Goal: Check status: Check status

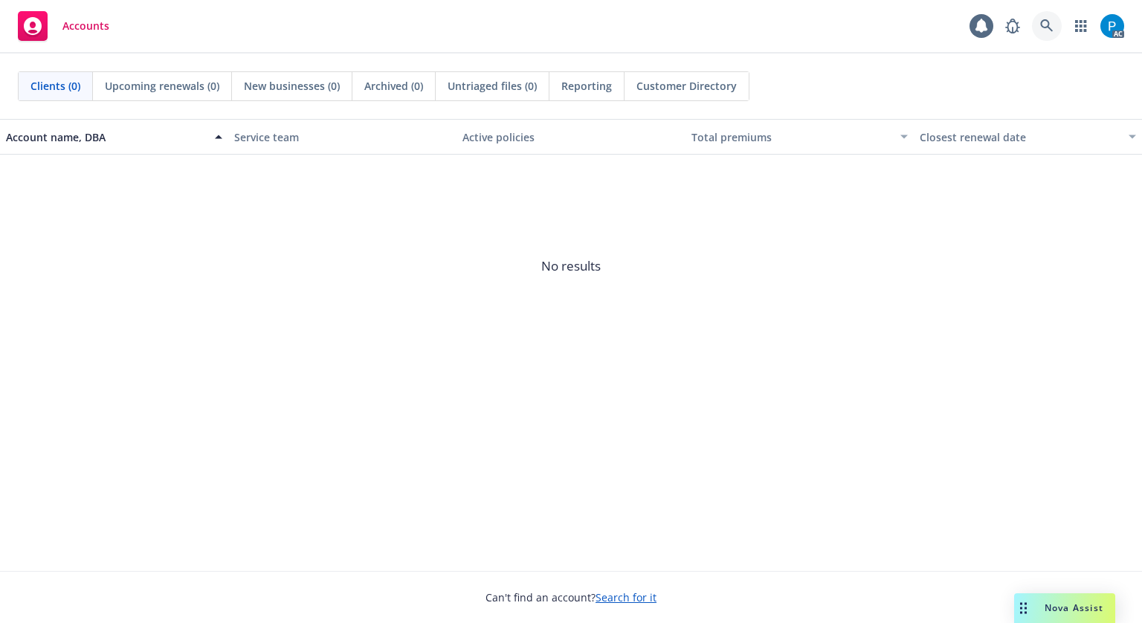
click at [1051, 22] on icon at bounding box center [1046, 25] width 13 height 13
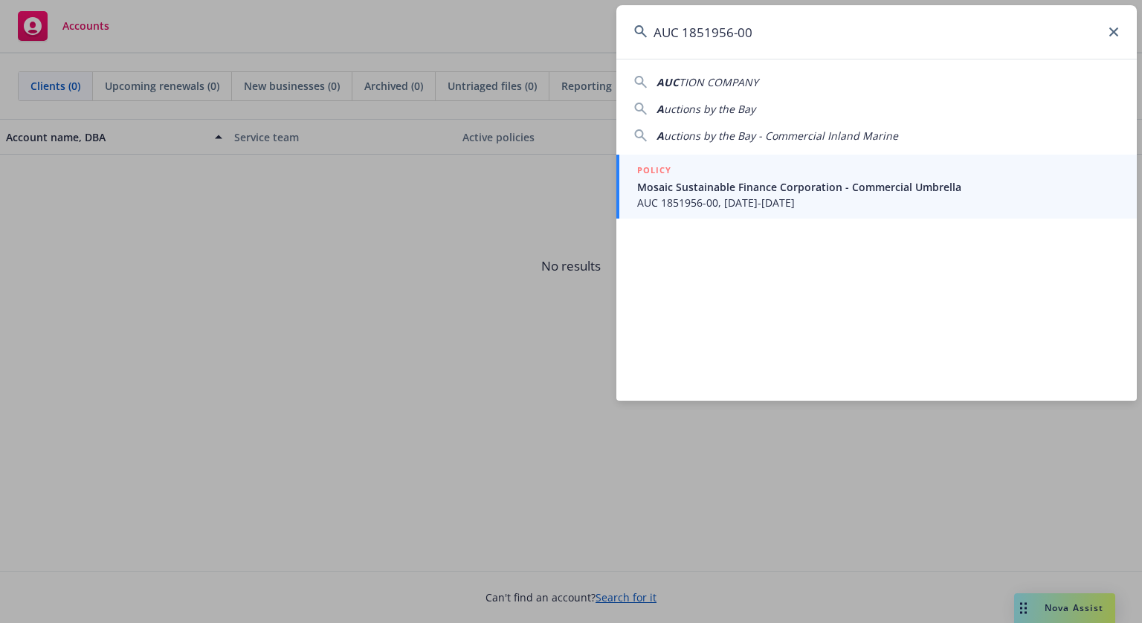
type input "AUC 1851956-00"
click at [719, 188] on span "Mosaic Sustainable Finance Corporation - Commercial Umbrella" at bounding box center [878, 187] width 482 height 16
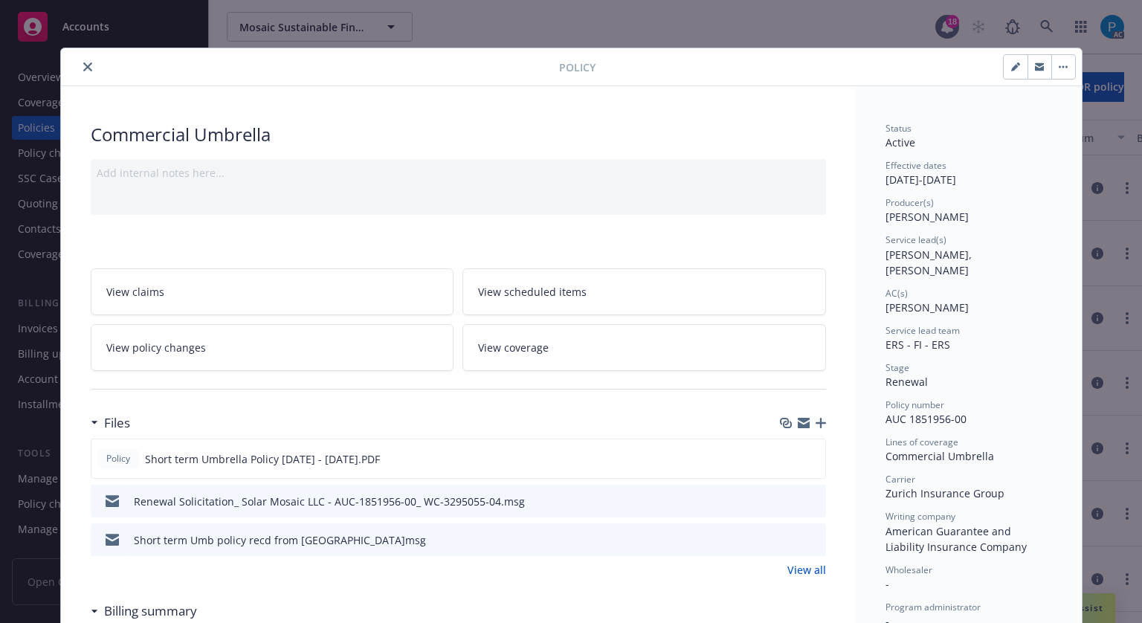
drag, startPoint x: 85, startPoint y: 68, endPoint x: 69, endPoint y: 144, distance: 78.2
click at [85, 68] on icon "close" at bounding box center [87, 66] width 9 height 9
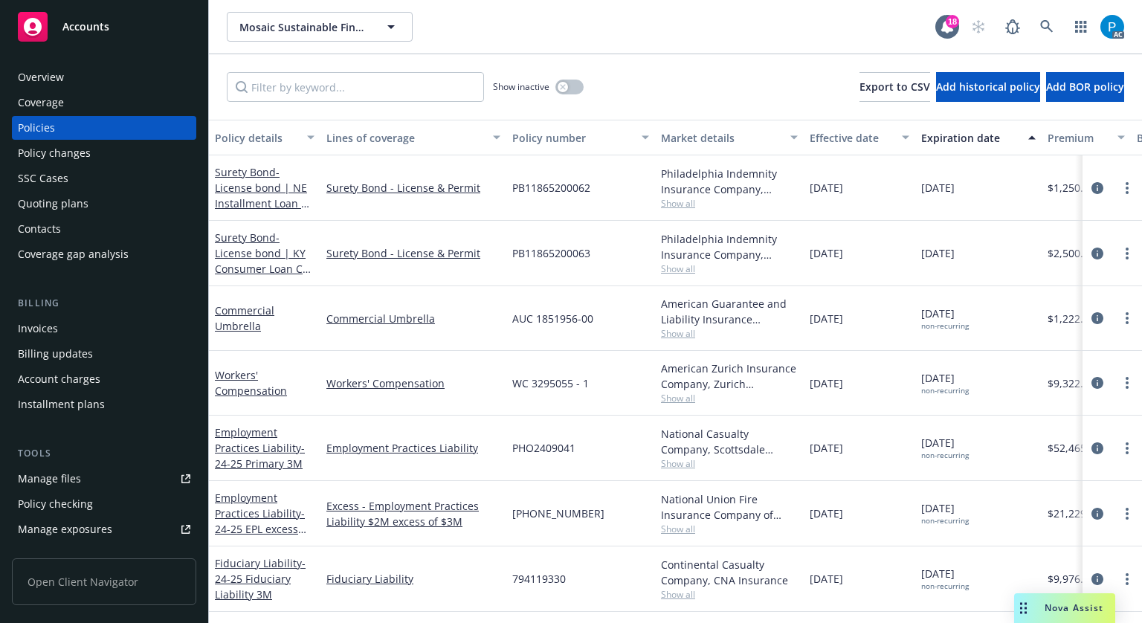
click at [65, 326] on div "Invoices" at bounding box center [104, 329] width 173 height 24
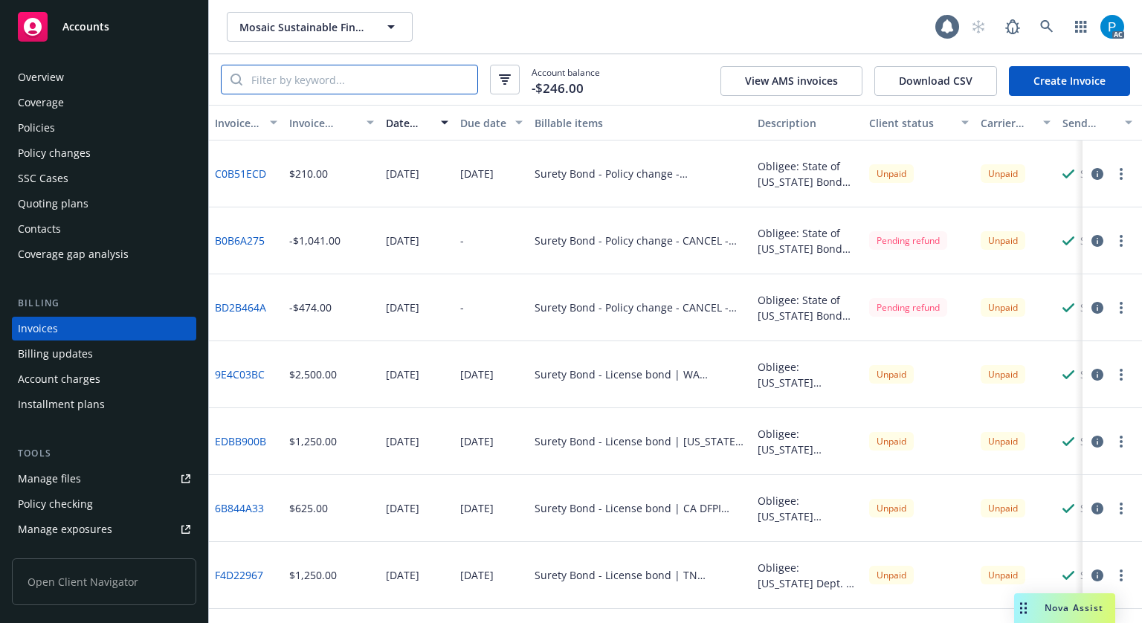
click at [399, 77] on input "search" at bounding box center [359, 79] width 235 height 28
paste input "AUC 1851956-00"
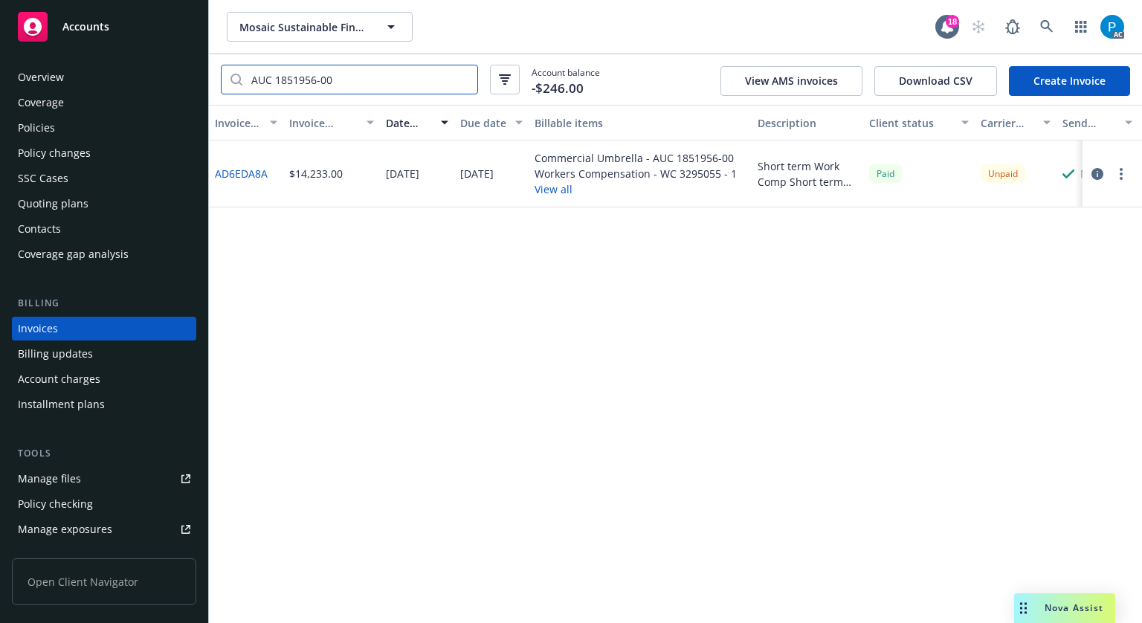
type input "AUC 1851956-00"
click at [1098, 167] on button "button" at bounding box center [1098, 174] width 18 height 18
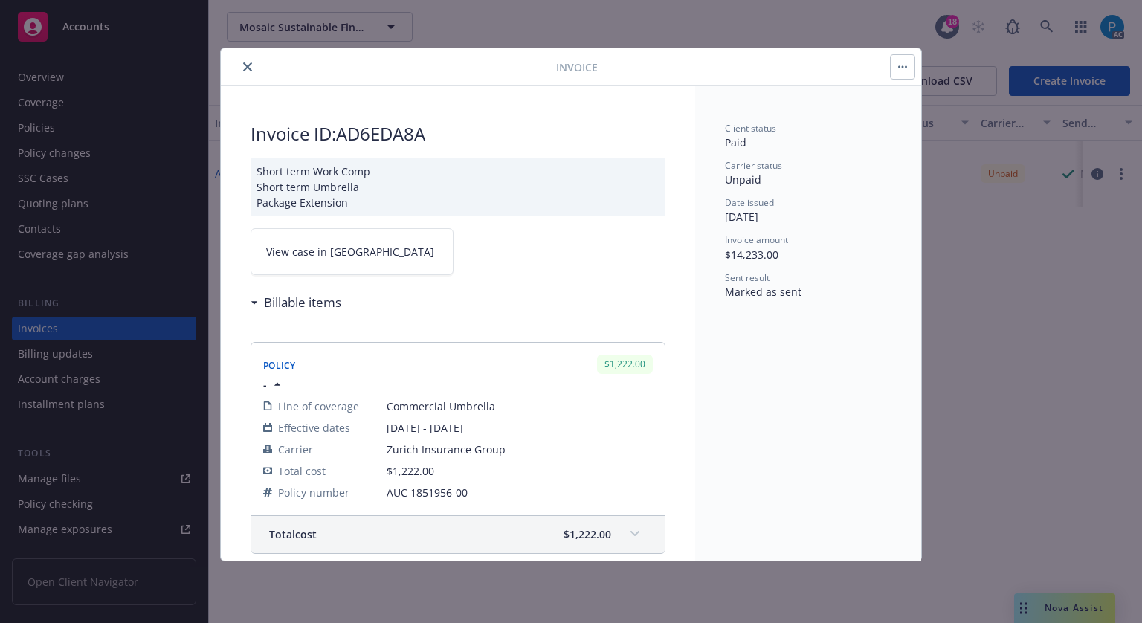
click at [355, 251] on link "View case in [GEOGRAPHIC_DATA]" at bounding box center [352, 251] width 203 height 47
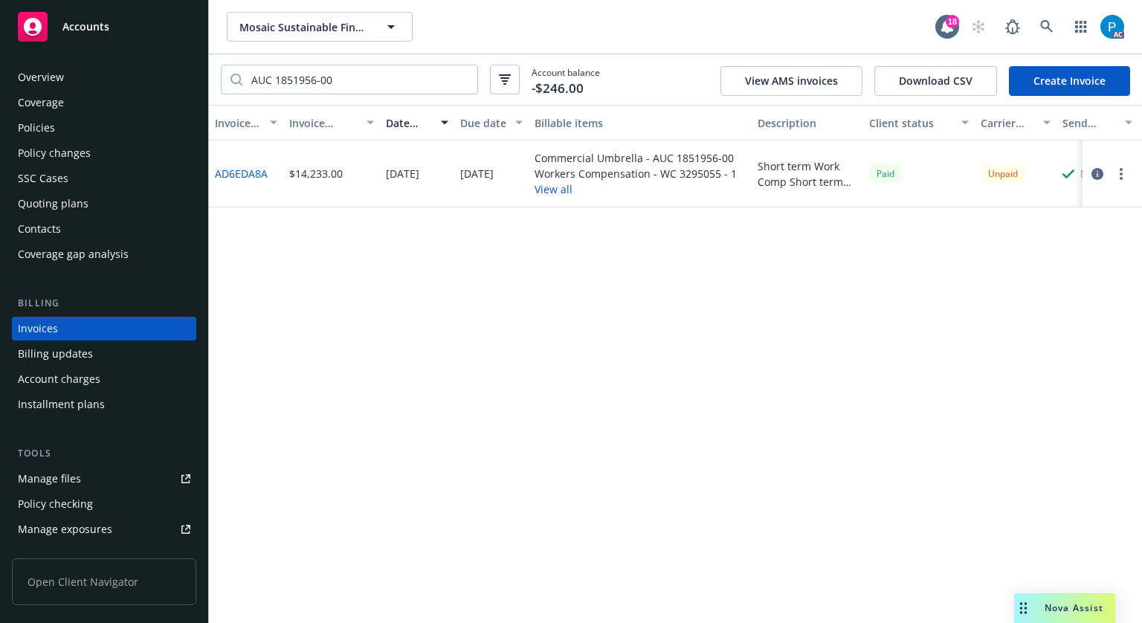
click at [82, 38] on div "Accounts" at bounding box center [104, 27] width 173 height 30
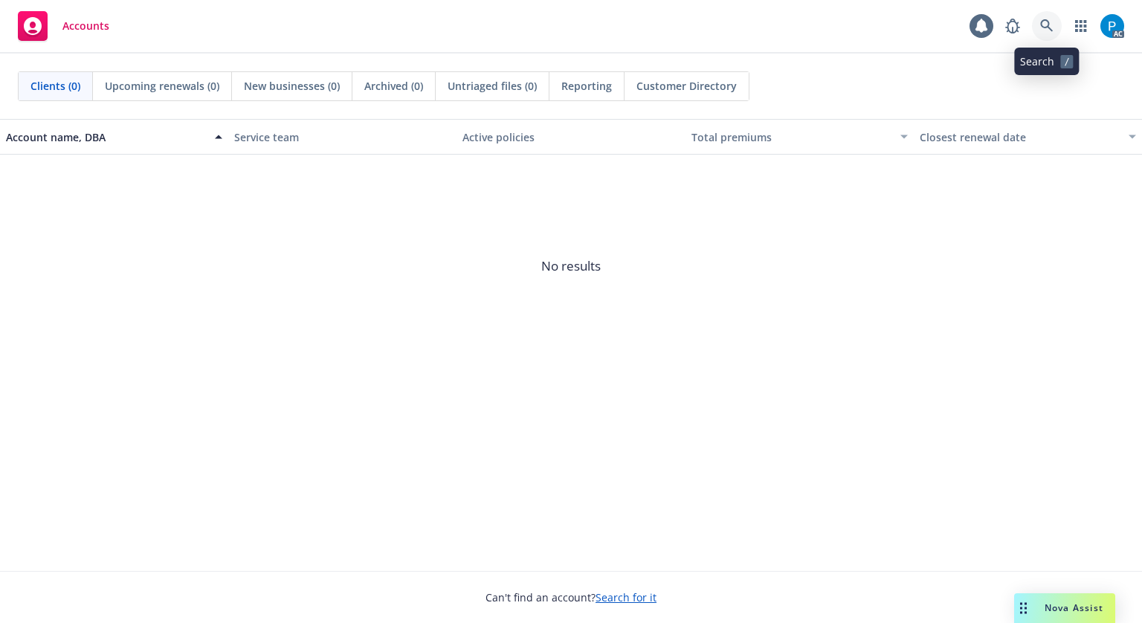
click at [1050, 26] on icon at bounding box center [1046, 25] width 13 height 13
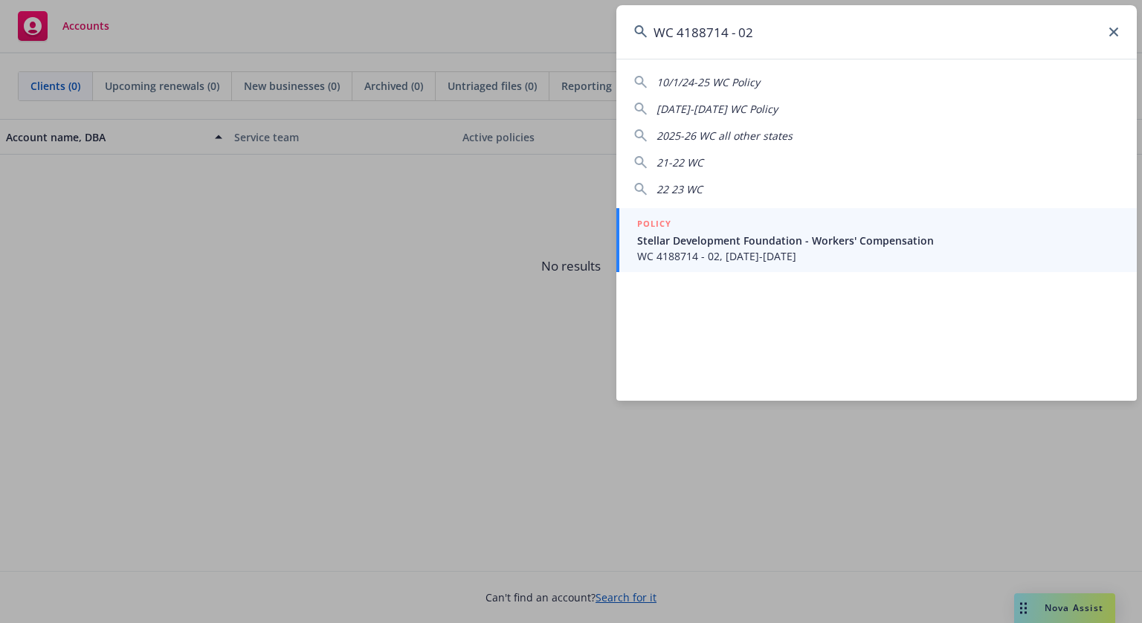
type input "WC 4188714 - 02"
click at [779, 261] on span "WC 4188714 - 02, [DATE]-[DATE]" at bounding box center [878, 256] width 482 height 16
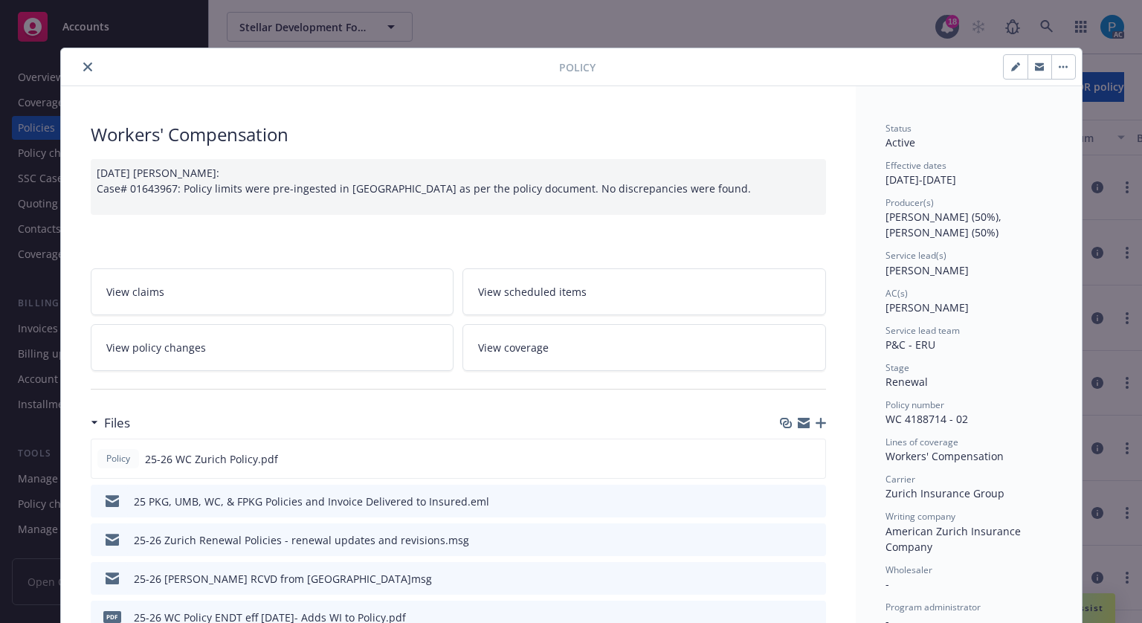
click at [83, 65] on icon "close" at bounding box center [87, 66] width 9 height 9
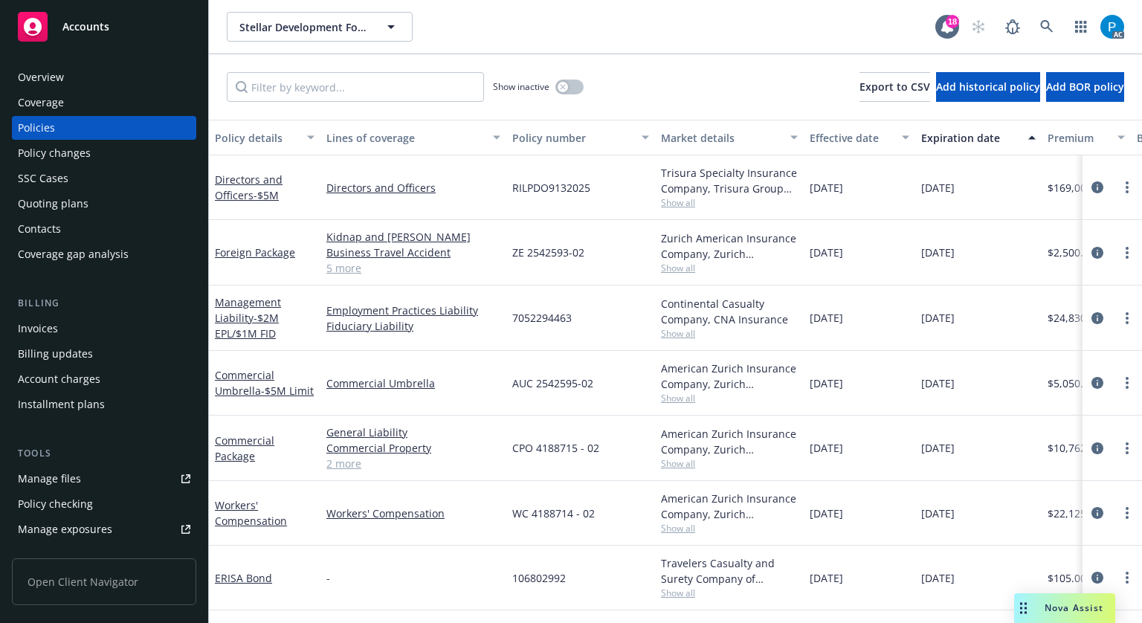
click at [56, 325] on div "Invoices" at bounding box center [38, 329] width 40 height 24
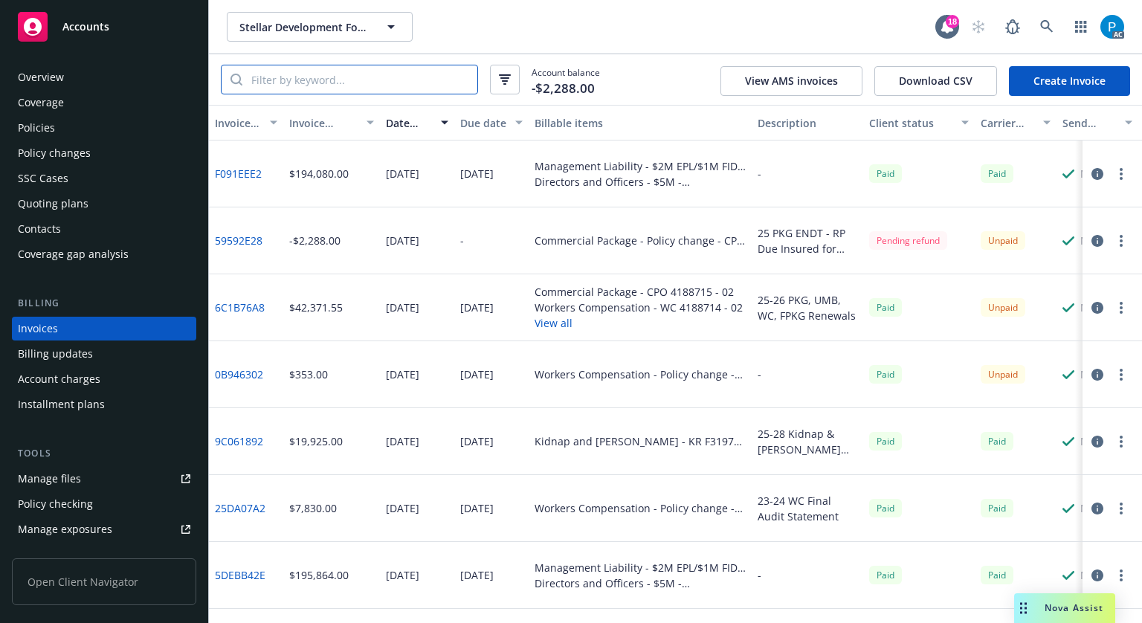
click at [354, 80] on input "search" at bounding box center [359, 79] width 235 height 28
paste input "WC 4188714 - 02"
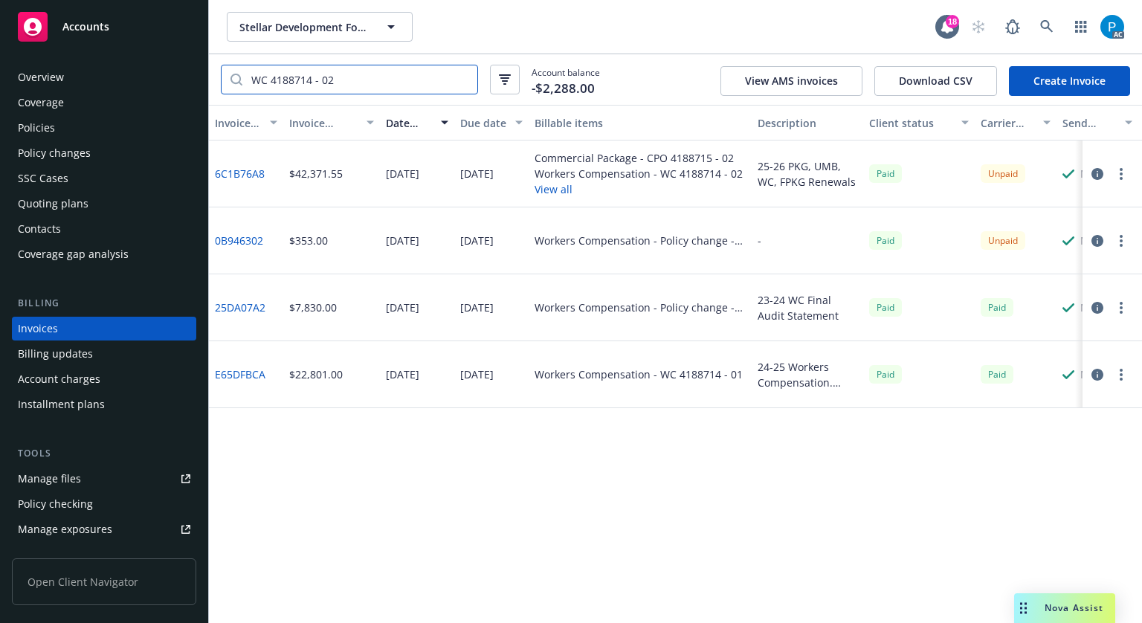
type input "WC 4188714 - 02"
click at [1094, 242] on icon "button" at bounding box center [1098, 241] width 12 height 12
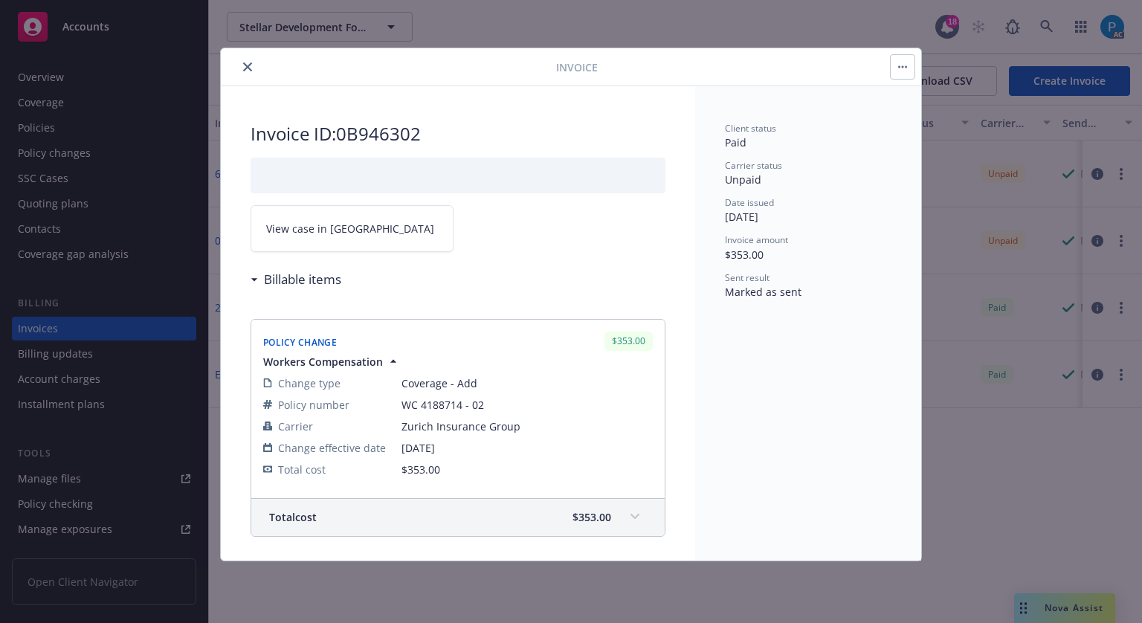
click at [354, 231] on link "View case in [GEOGRAPHIC_DATA]" at bounding box center [352, 228] width 203 height 47
click at [251, 68] on icon "close" at bounding box center [247, 66] width 9 height 9
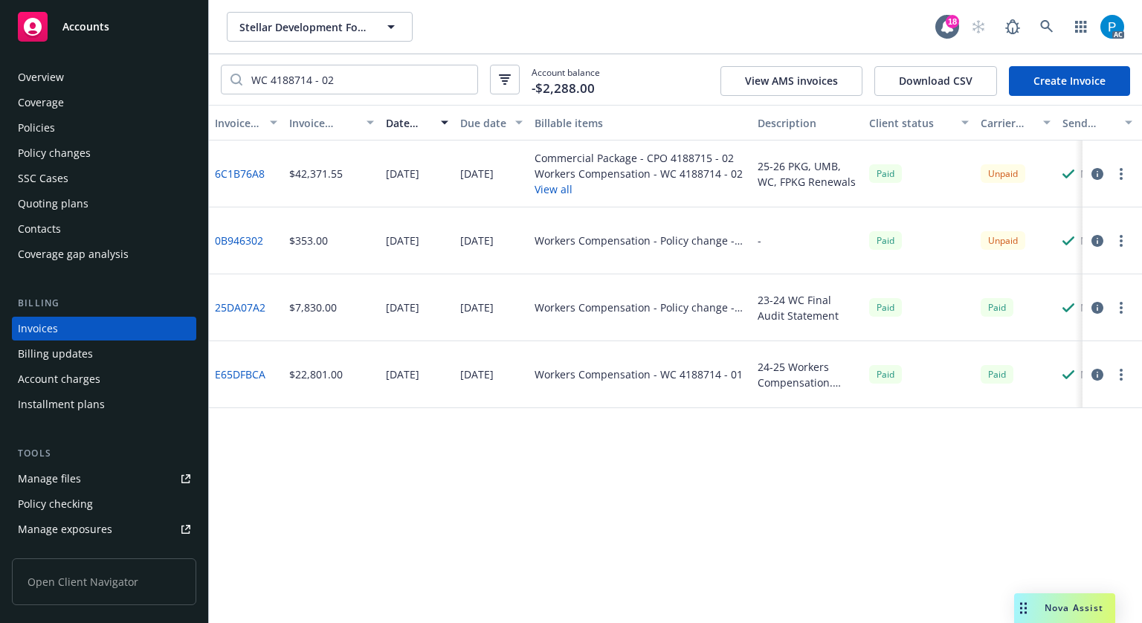
click at [1094, 173] on icon "button" at bounding box center [1098, 174] width 12 height 12
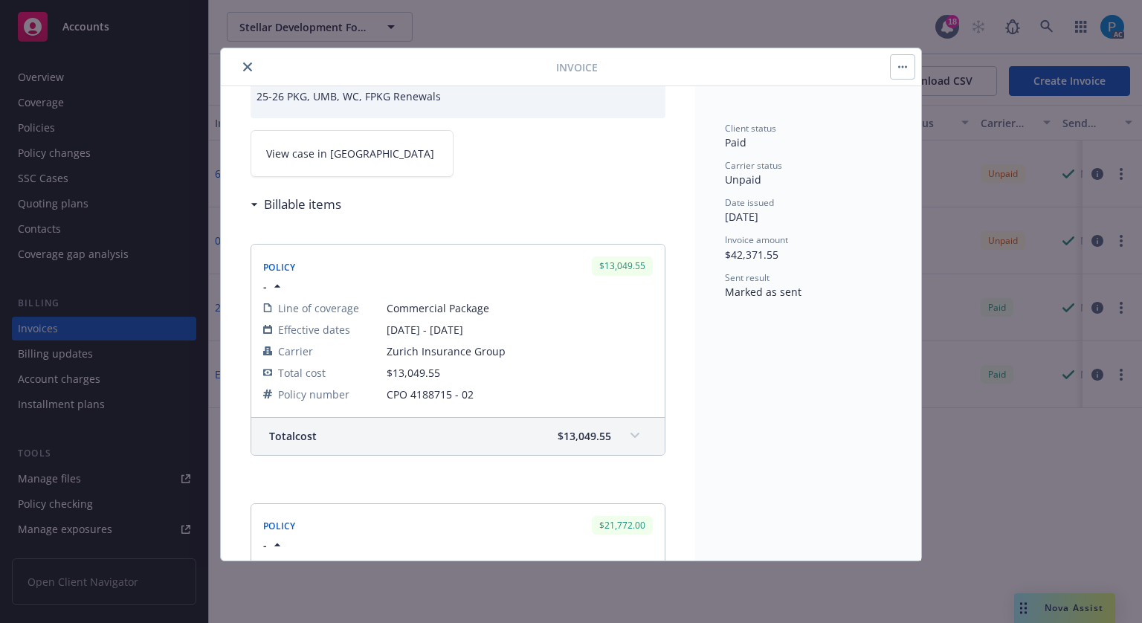
scroll to position [74, 0]
click at [351, 158] on link "View case in [GEOGRAPHIC_DATA]" at bounding box center [352, 154] width 203 height 47
click at [242, 59] on button "close" at bounding box center [248, 67] width 18 height 18
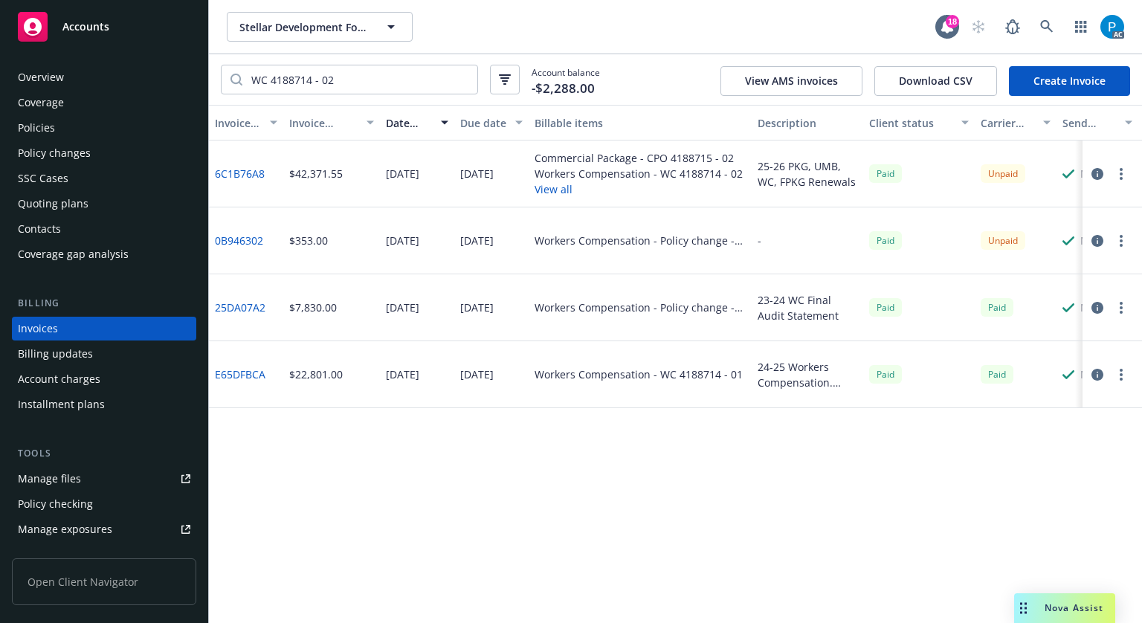
click at [151, 38] on div "Accounts" at bounding box center [104, 27] width 173 height 30
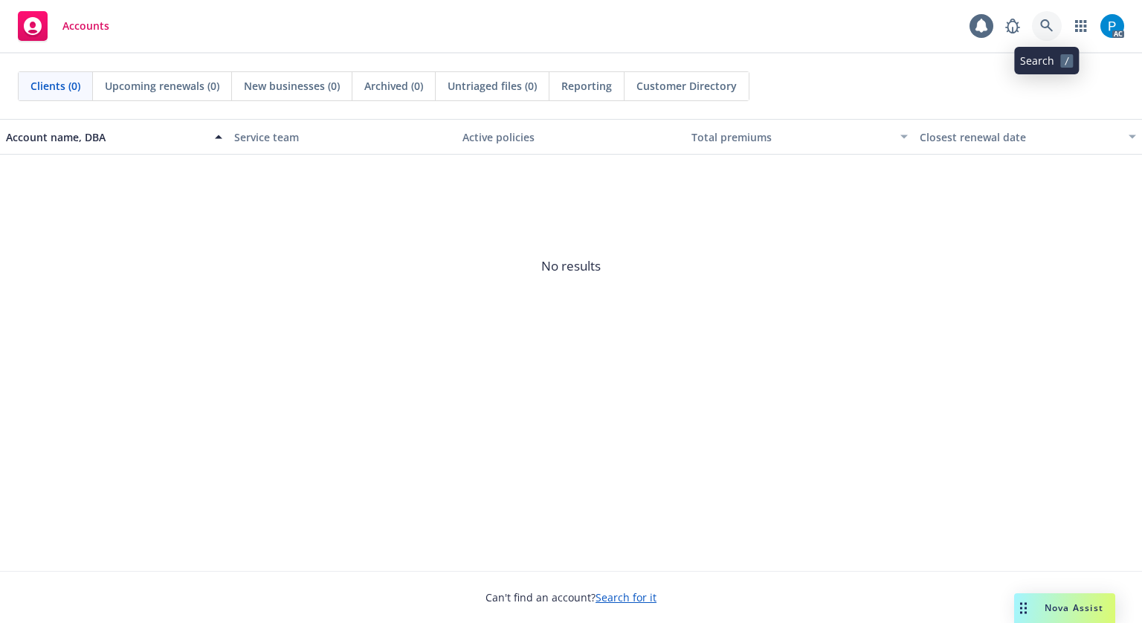
click at [1050, 27] on icon at bounding box center [1046, 25] width 13 height 13
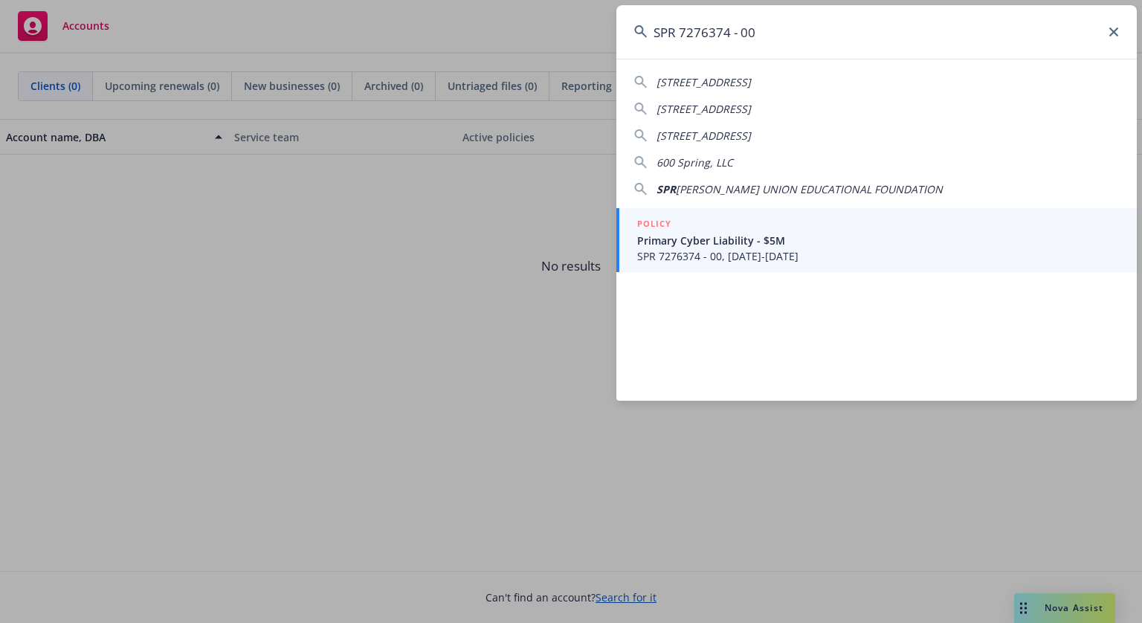
type input "SPR 7276374 - 00"
click at [757, 222] on div "POLICY" at bounding box center [878, 224] width 482 height 16
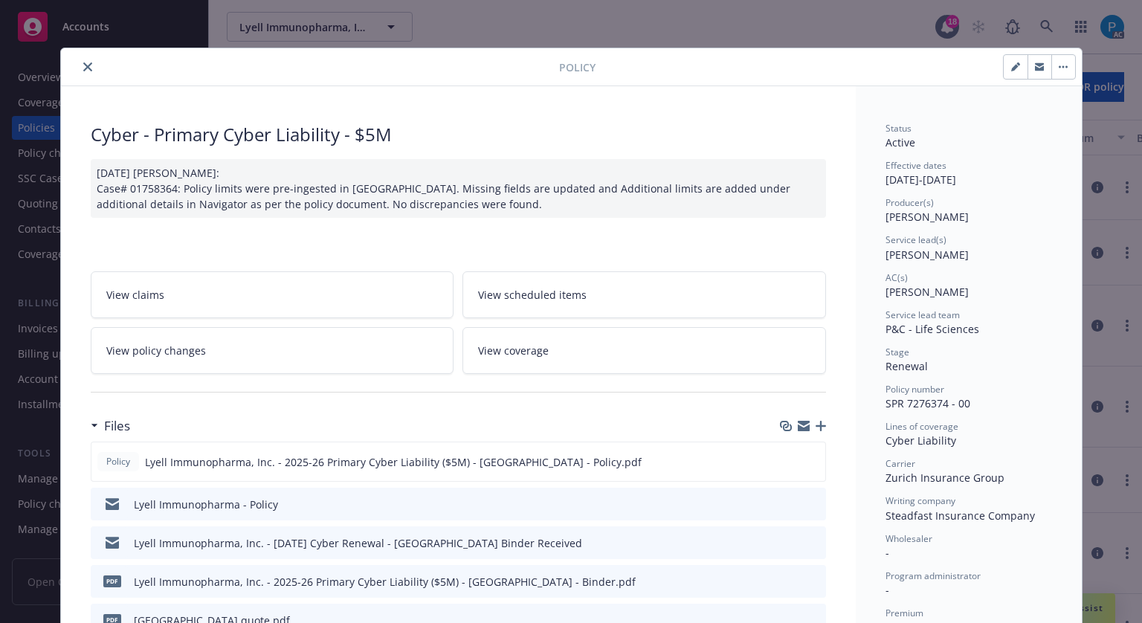
click at [83, 65] on icon "close" at bounding box center [87, 66] width 9 height 9
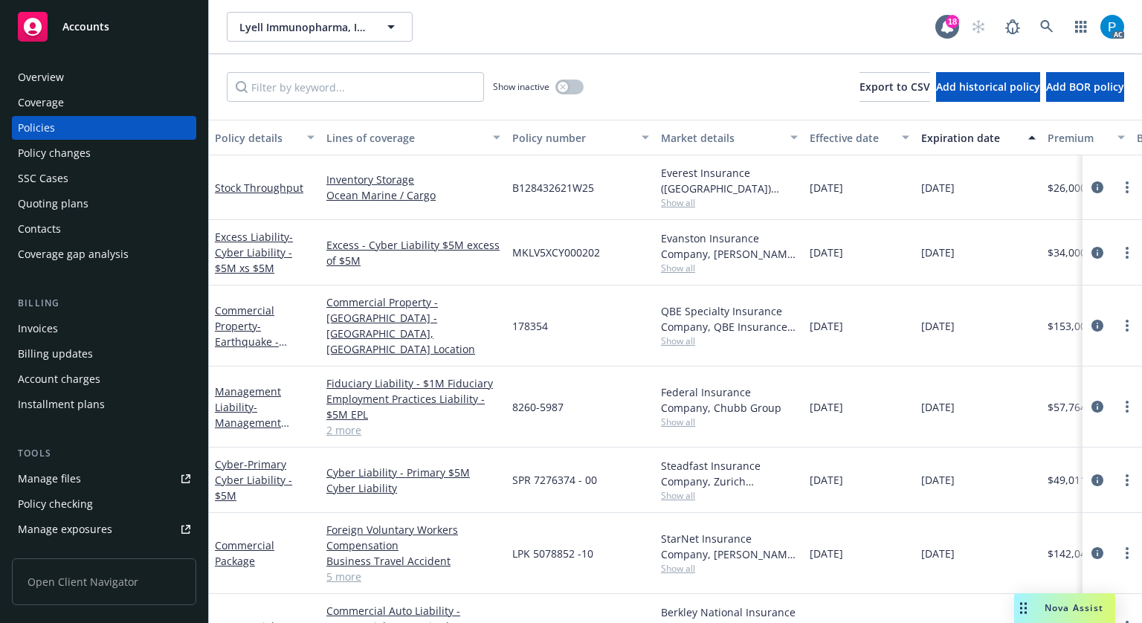
click at [75, 335] on div "Invoices" at bounding box center [104, 329] width 173 height 24
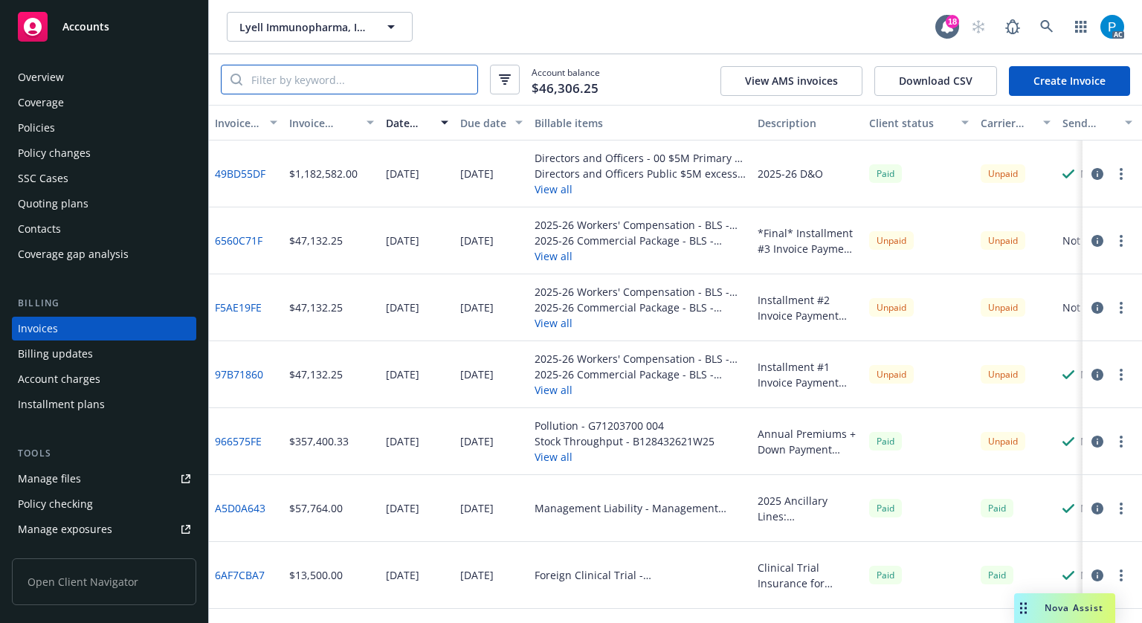
click at [335, 80] on input "search" at bounding box center [359, 79] width 235 height 28
paste input "SPR 7276374 - 00"
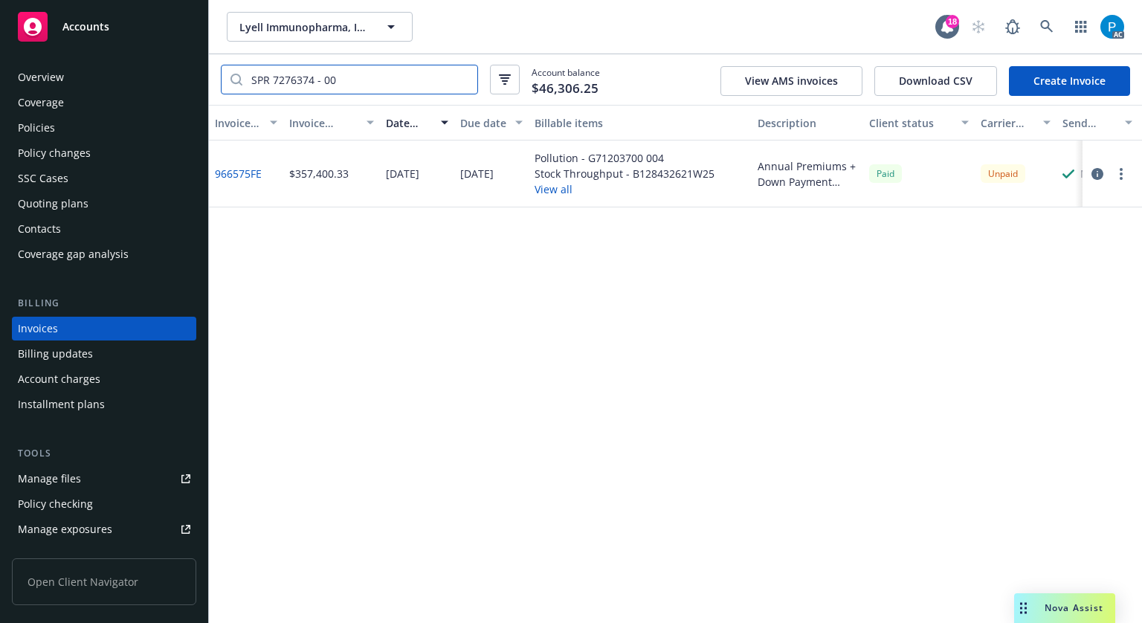
type input "SPR 7276374 - 00"
click at [1098, 174] on icon "button" at bounding box center [1098, 174] width 12 height 12
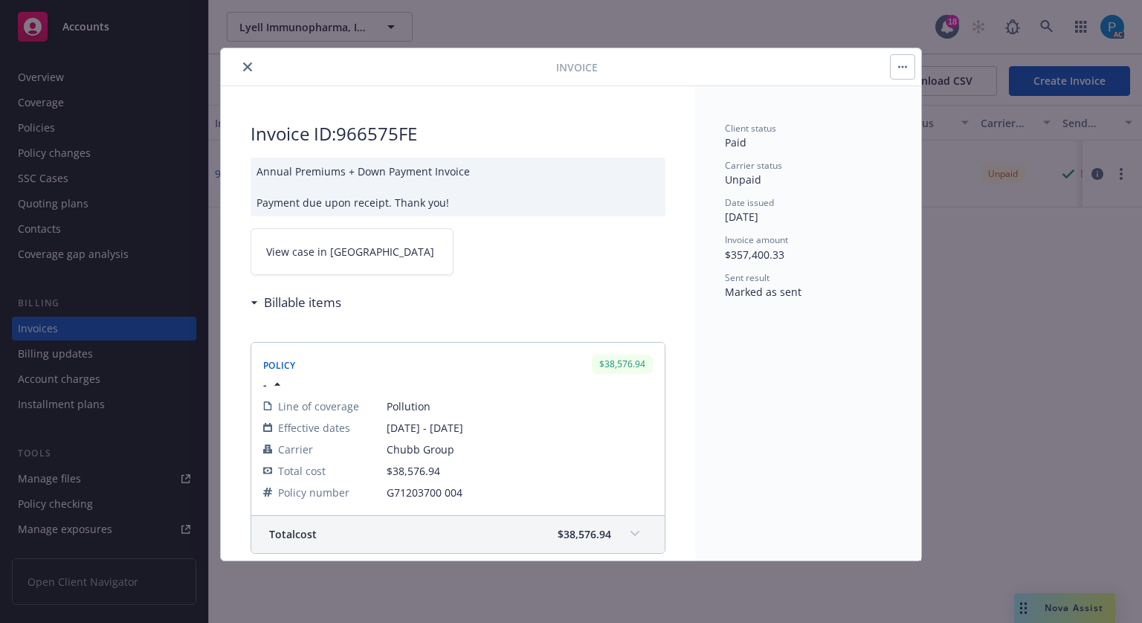
click at [325, 239] on link "View case in [GEOGRAPHIC_DATA]" at bounding box center [352, 251] width 203 height 47
drag, startPoint x: 416, startPoint y: 129, endPoint x: 339, endPoint y: 134, distance: 77.5
click at [339, 134] on h2 "Invoice ID: 966575FE" at bounding box center [458, 134] width 415 height 24
copy h2 "966575FE"
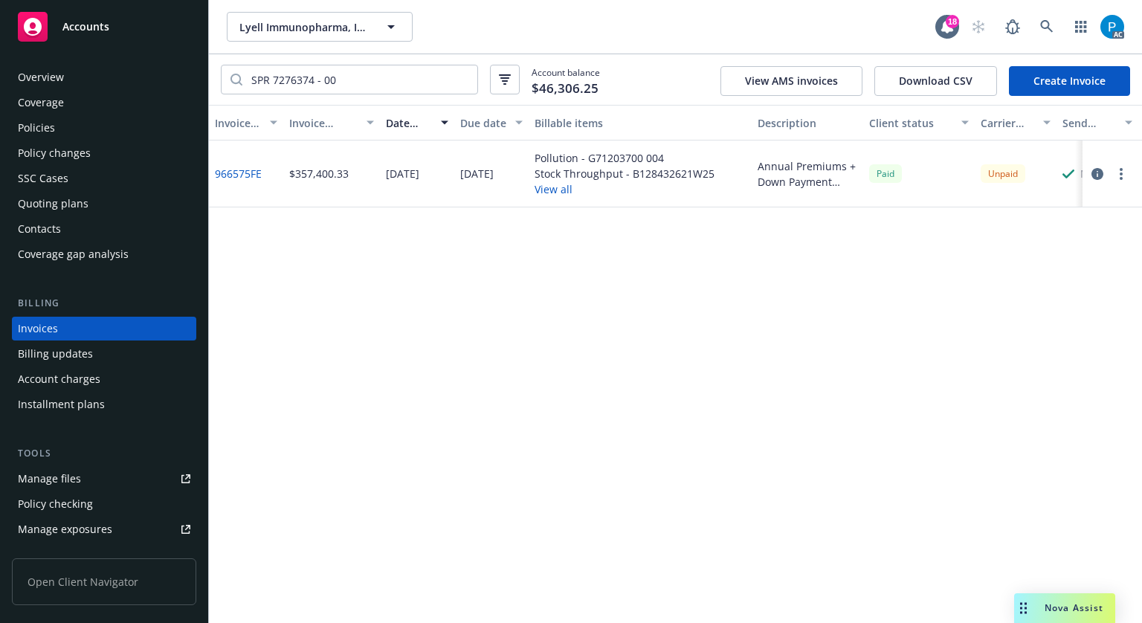
click at [125, 22] on div "Accounts" at bounding box center [104, 27] width 173 height 30
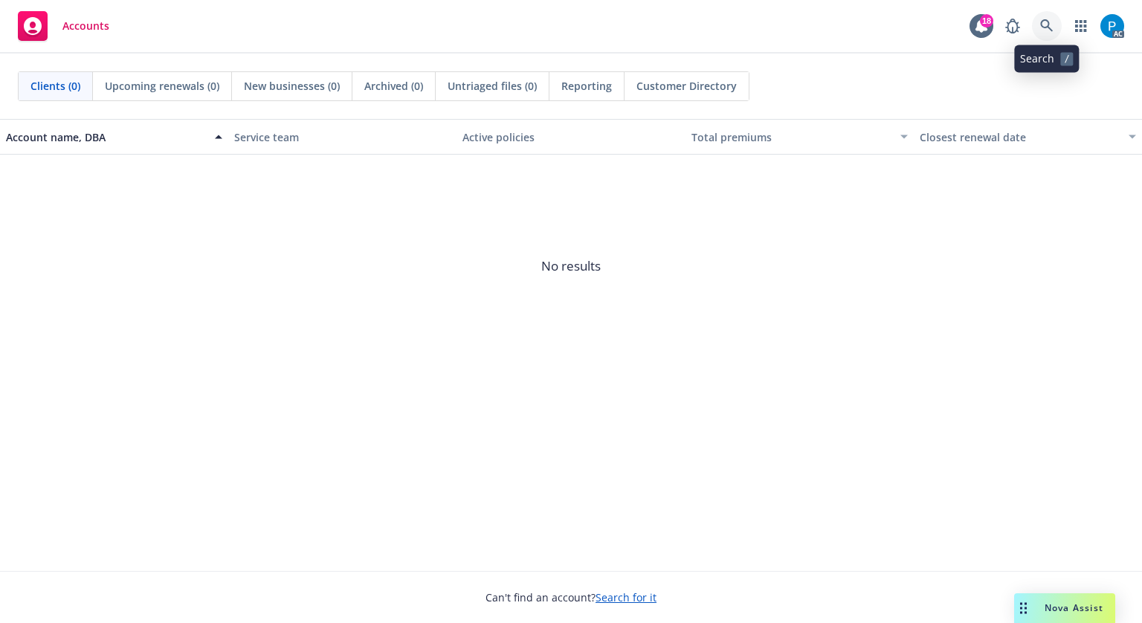
click at [1034, 28] on link at bounding box center [1047, 26] width 30 height 30
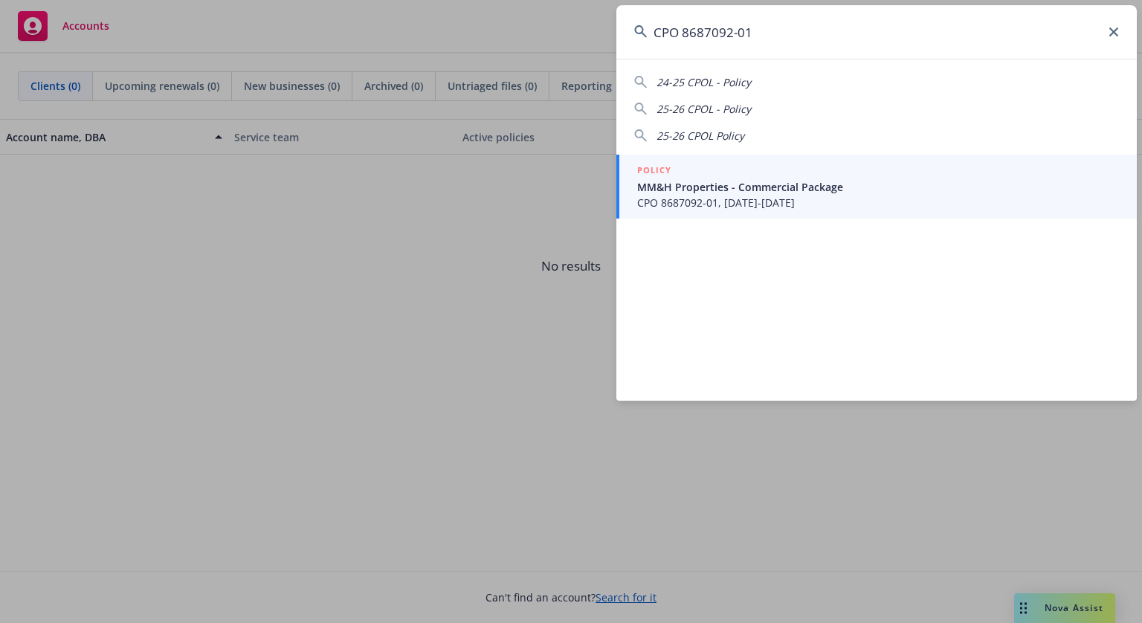
type input "CPO 8687092-01"
click at [799, 183] on span "MM&H Properties - Commercial Package" at bounding box center [878, 187] width 482 height 16
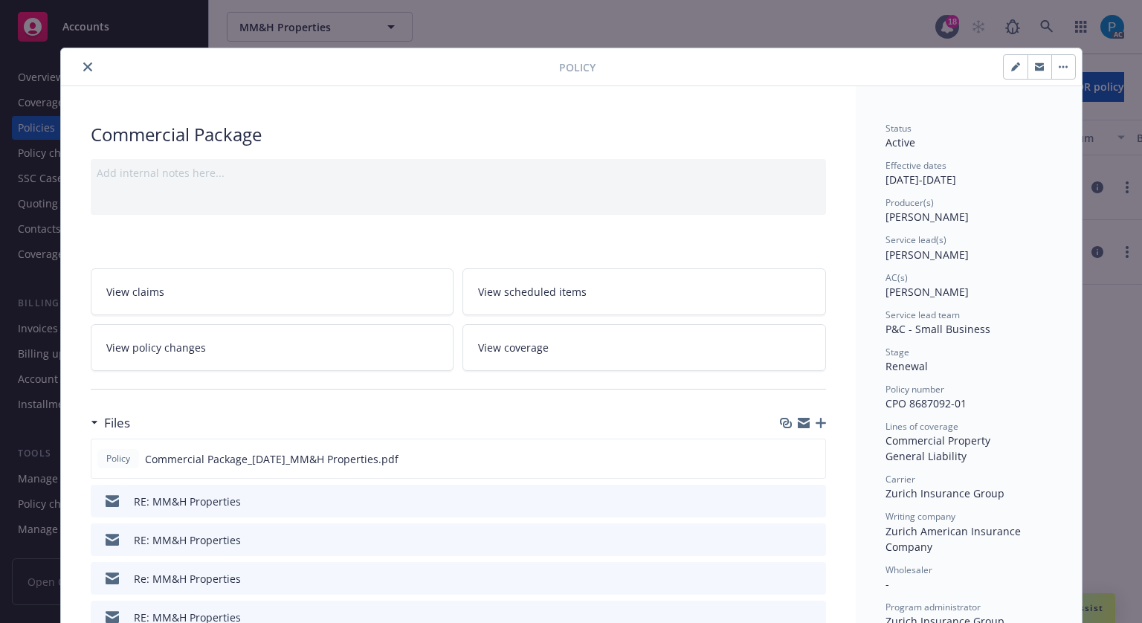
click at [83, 63] on icon "close" at bounding box center [87, 66] width 9 height 9
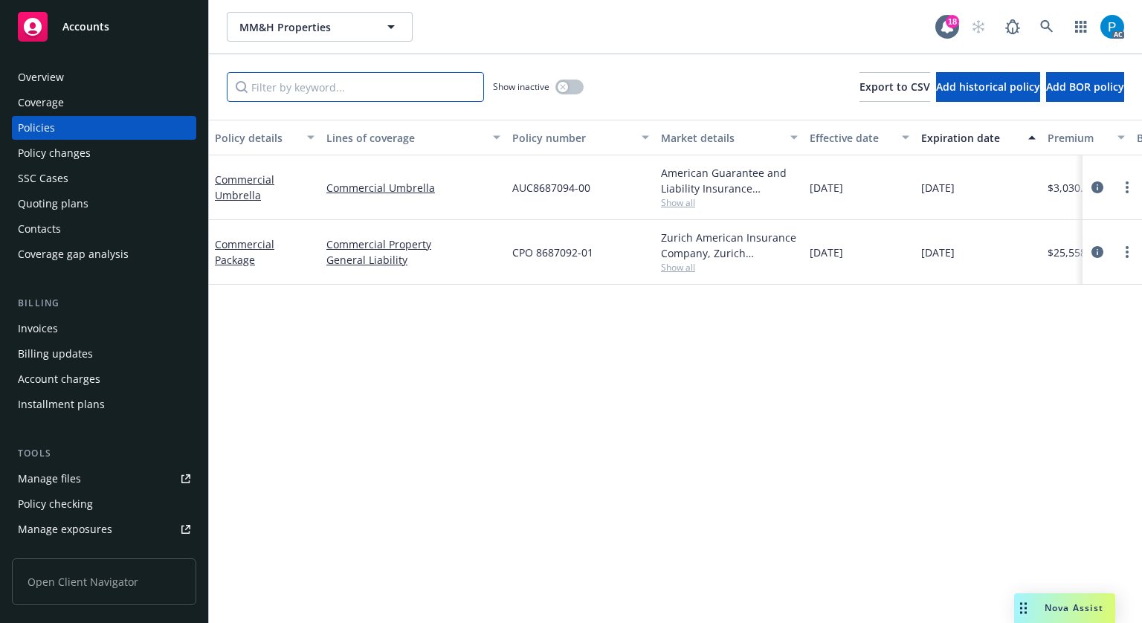
click at [347, 93] on input "Filter by keyword..." at bounding box center [355, 87] width 257 height 30
click at [95, 323] on div "Invoices" at bounding box center [104, 329] width 173 height 24
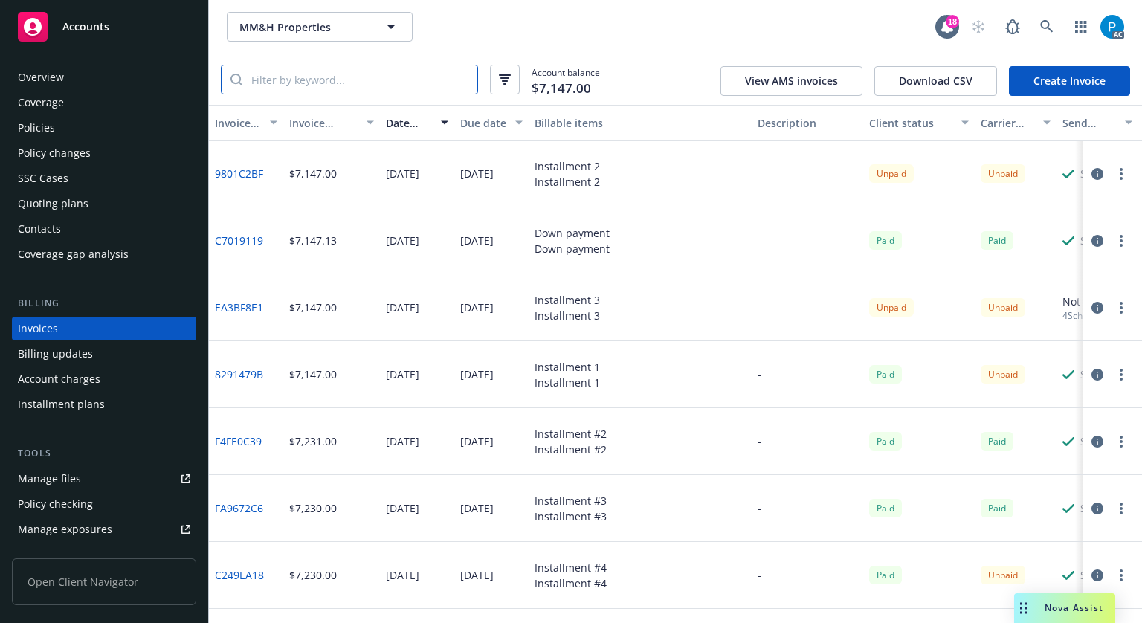
click at [300, 83] on input "search" at bounding box center [359, 79] width 235 height 28
paste input "CPO 8687092-01"
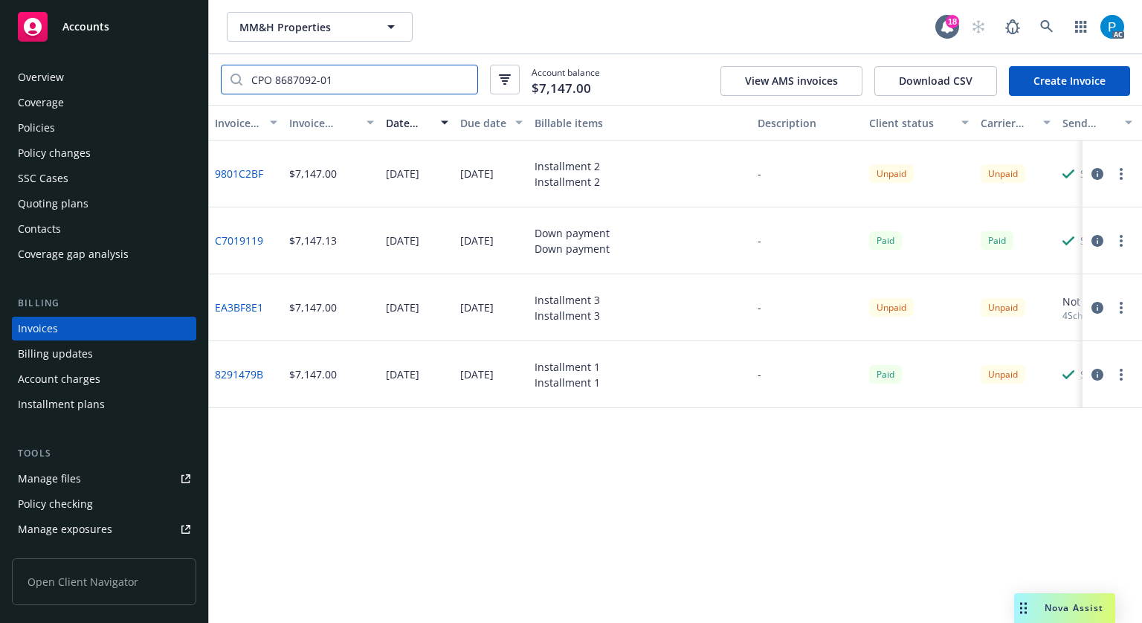
type input "CPO 8687092-01"
click at [1091, 371] on button "button" at bounding box center [1098, 375] width 18 height 18
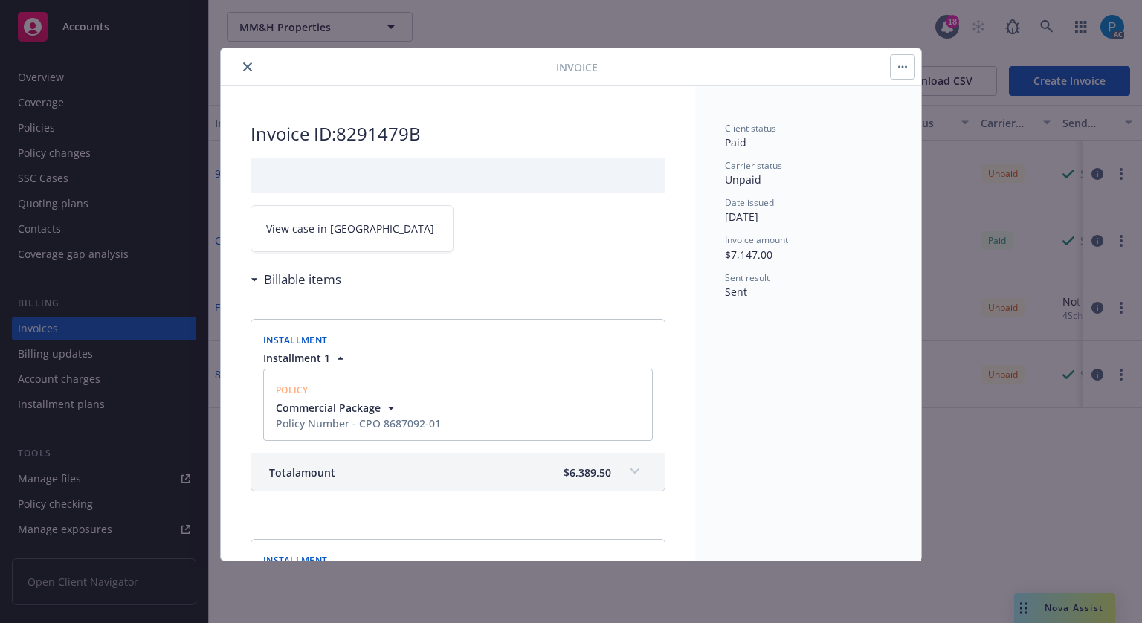
click at [341, 222] on span "View case in [GEOGRAPHIC_DATA]" at bounding box center [350, 229] width 168 height 16
